Goal: Check status: Check status

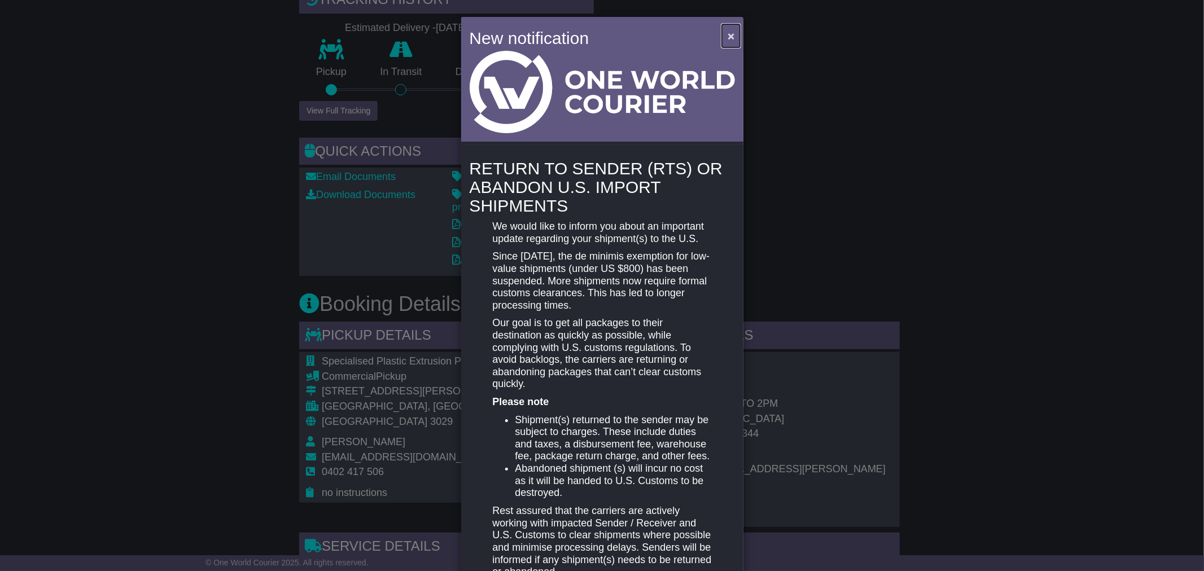
click at [728, 35] on span "×" at bounding box center [731, 35] width 7 height 13
click at [728, 33] on span "×" at bounding box center [731, 35] width 7 height 13
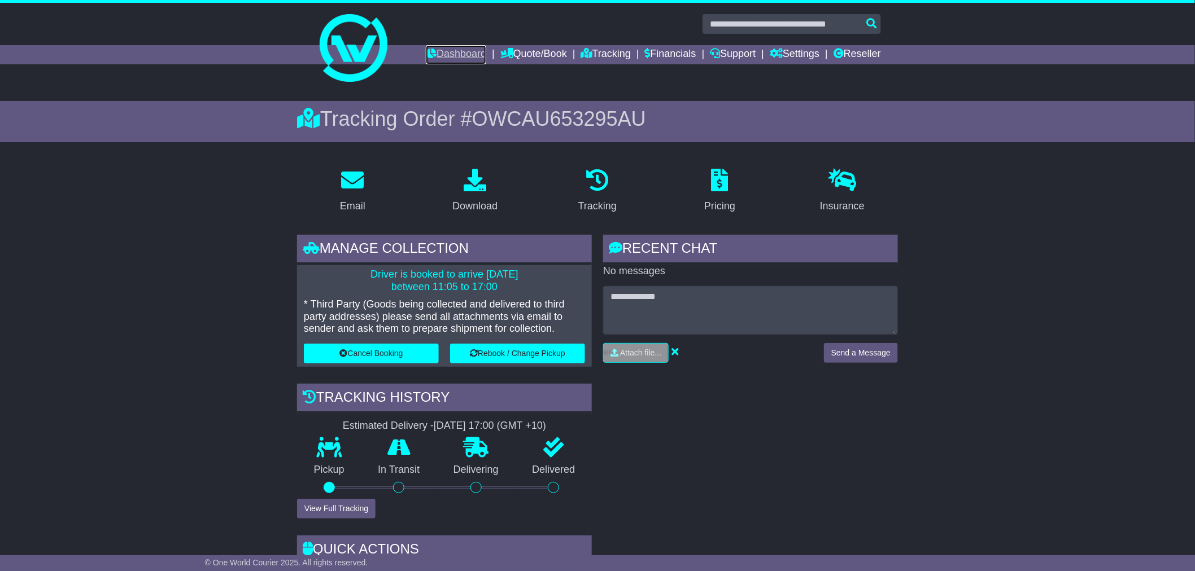
click at [442, 47] on link "Dashboard" at bounding box center [456, 54] width 60 height 19
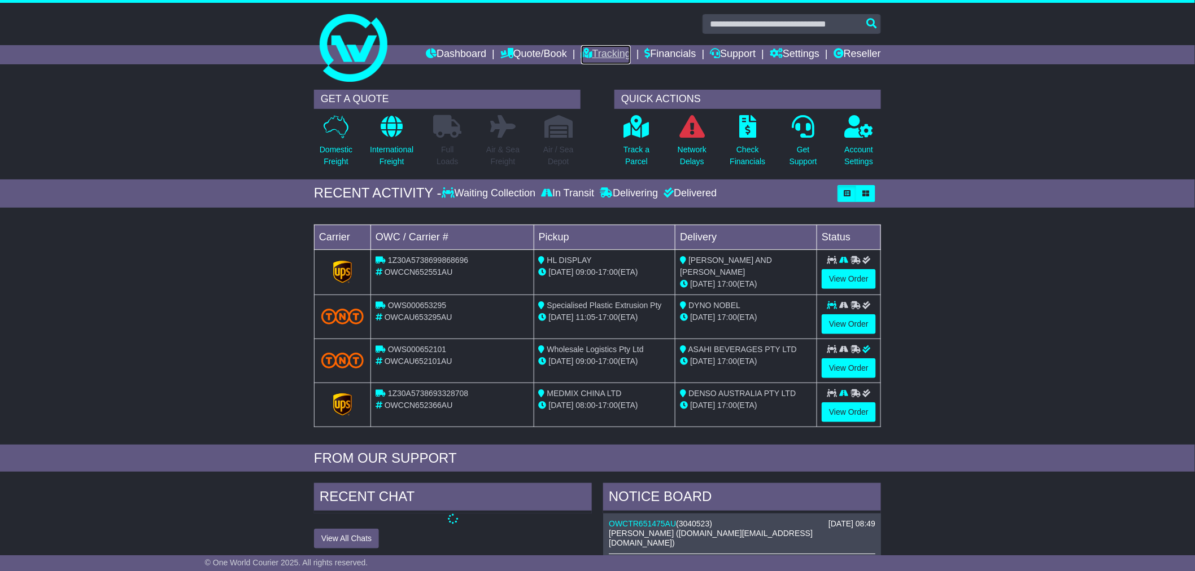
click at [606, 48] on link "Tracking" at bounding box center [606, 54] width 50 height 19
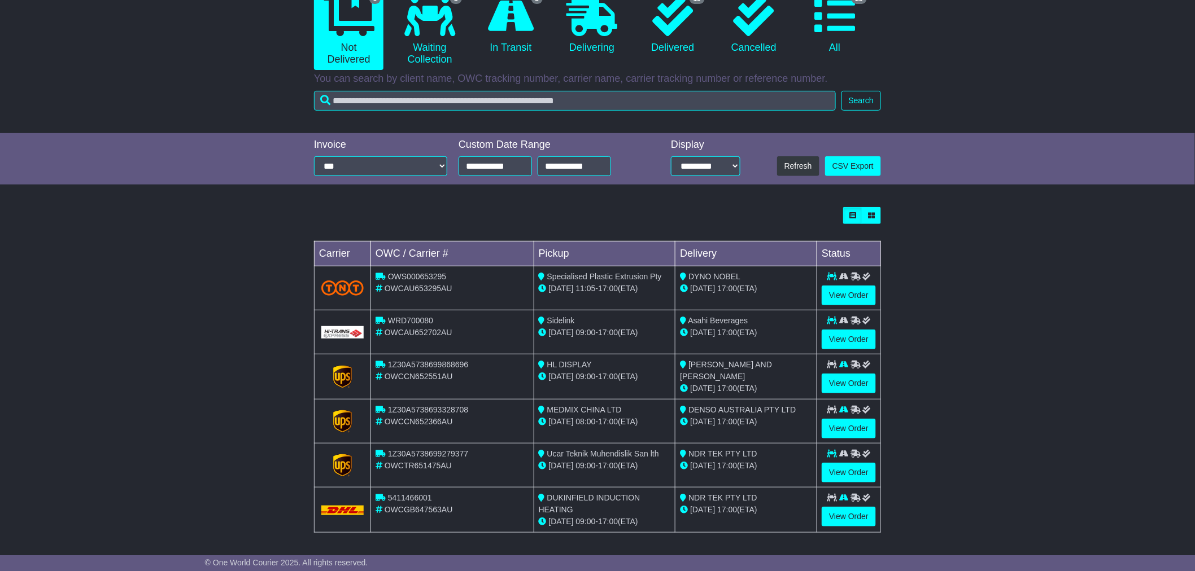
scroll to position [127, 0]
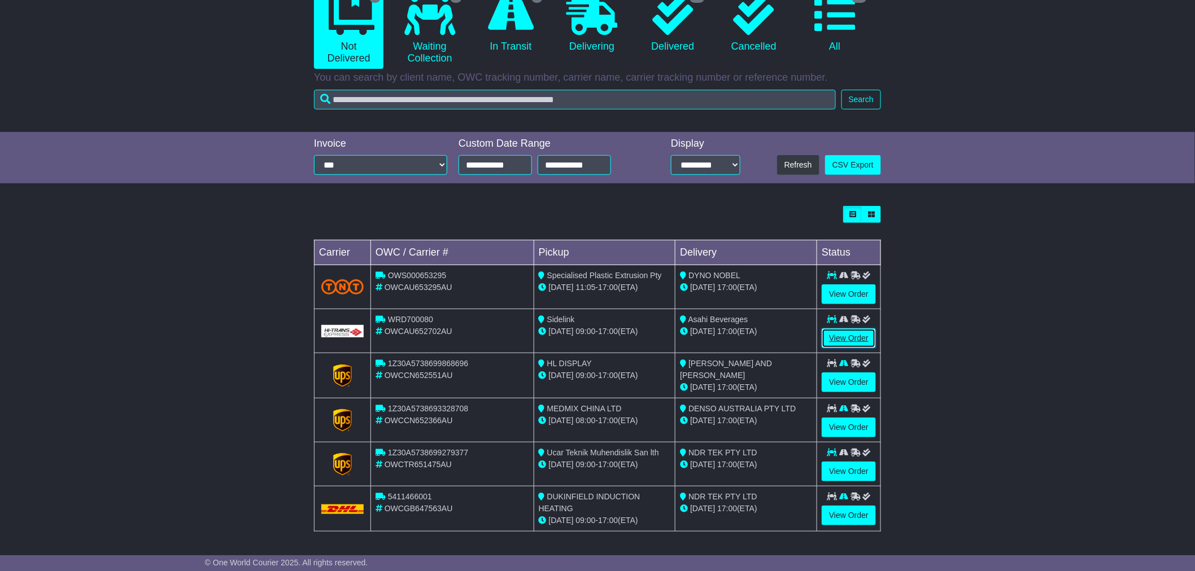
click at [839, 338] on link "View Order" at bounding box center [848, 339] width 54 height 20
